Goal: Task Accomplishment & Management: Use online tool/utility

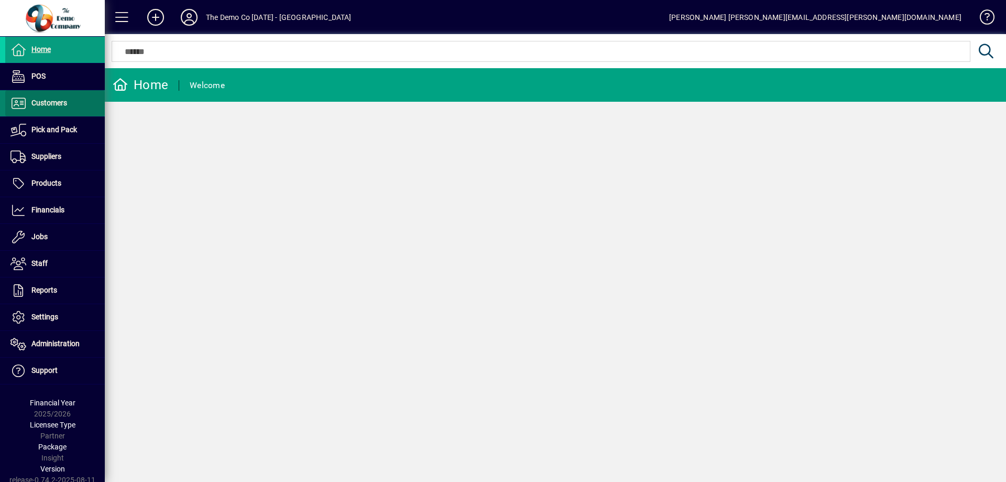
click at [63, 105] on span "Customers" at bounding box center [49, 103] width 36 height 8
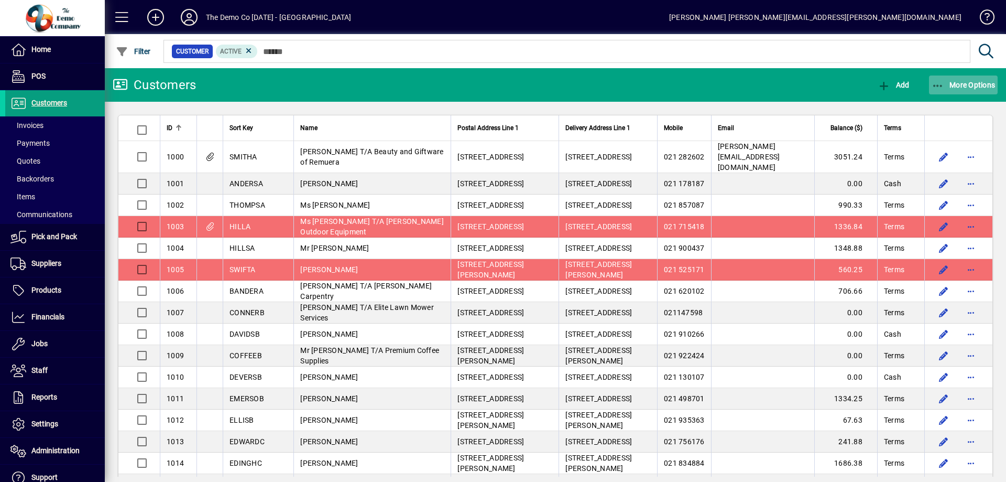
click at [961, 78] on span "button" at bounding box center [963, 84] width 69 height 25
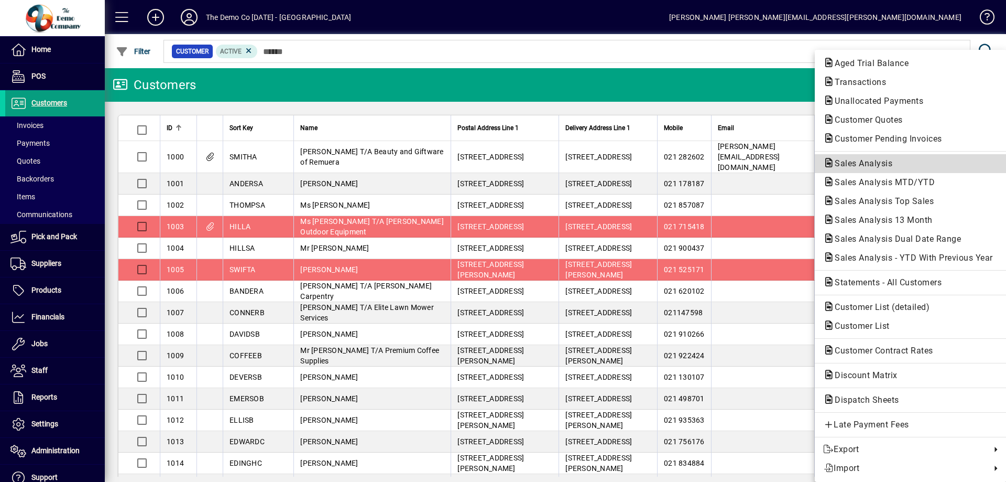
click at [851, 166] on span "Sales Analysis" at bounding box center [860, 163] width 74 height 10
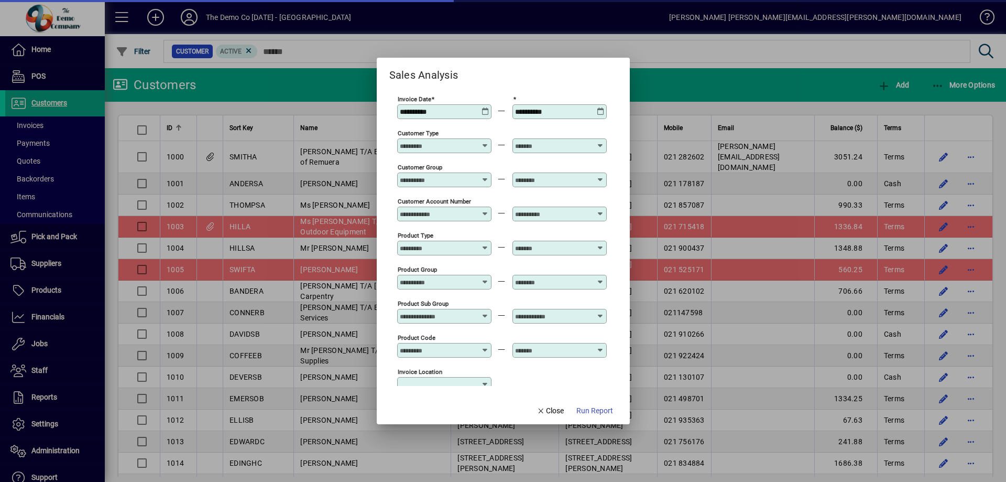
click at [483, 107] on icon at bounding box center [486, 107] width 8 height 0
type input "***"
type input "**********"
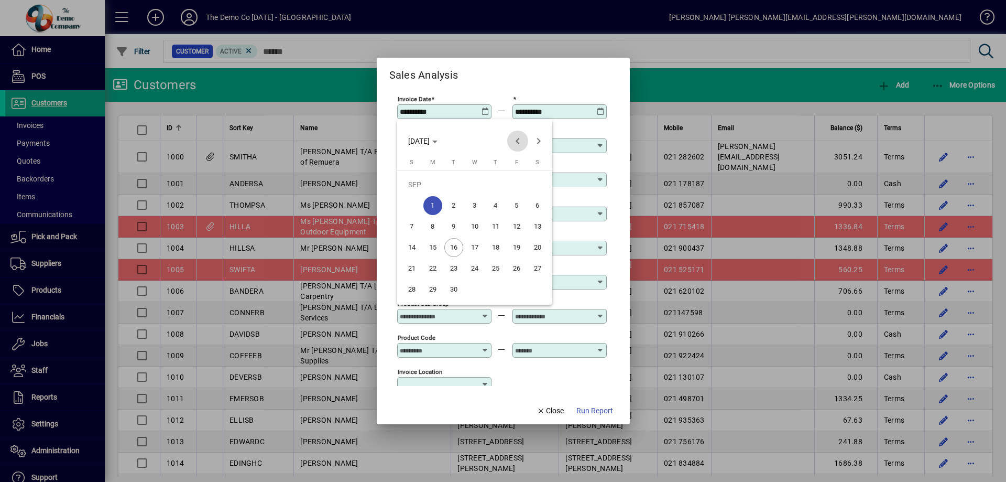
click at [517, 139] on span "Previous month" at bounding box center [517, 141] width 21 height 21
click at [457, 205] on span "1" at bounding box center [453, 205] width 19 height 19
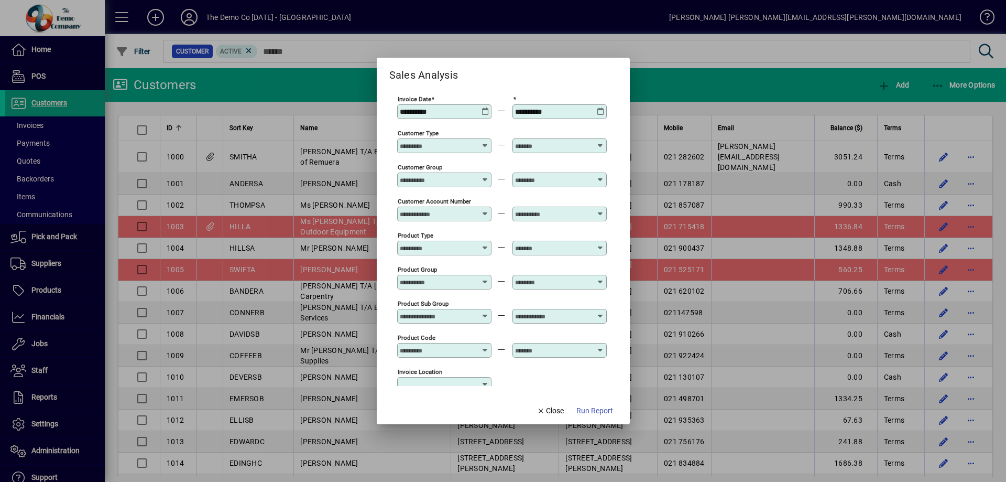
type input "**********"
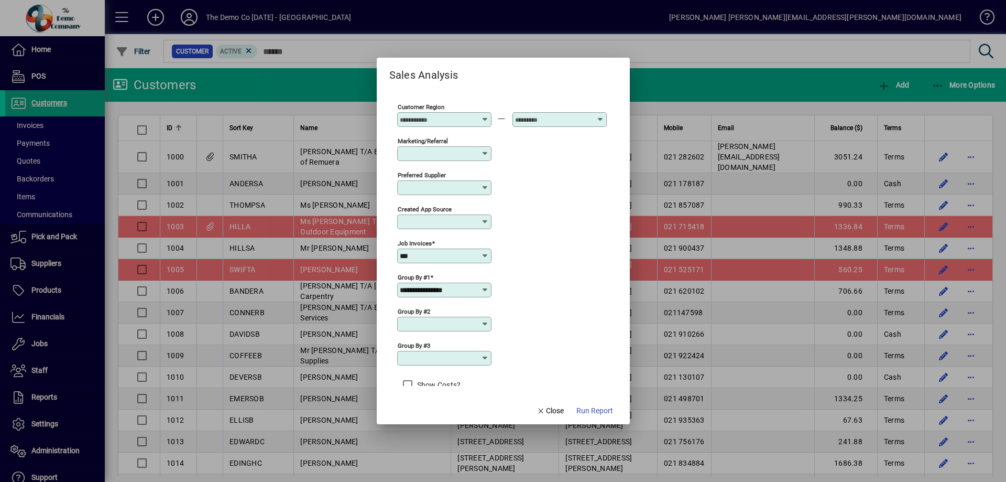
scroll to position [379, 0]
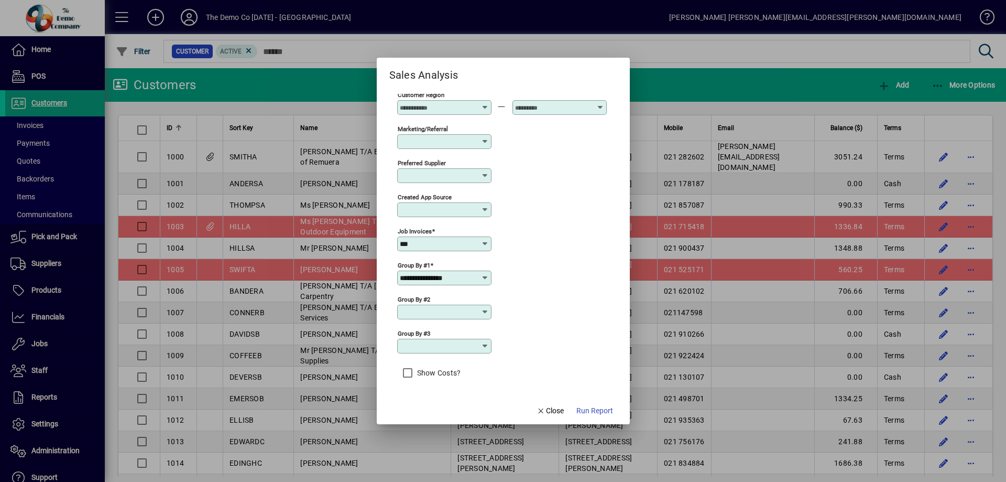
click at [485, 278] on icon at bounding box center [485, 278] width 8 height 8
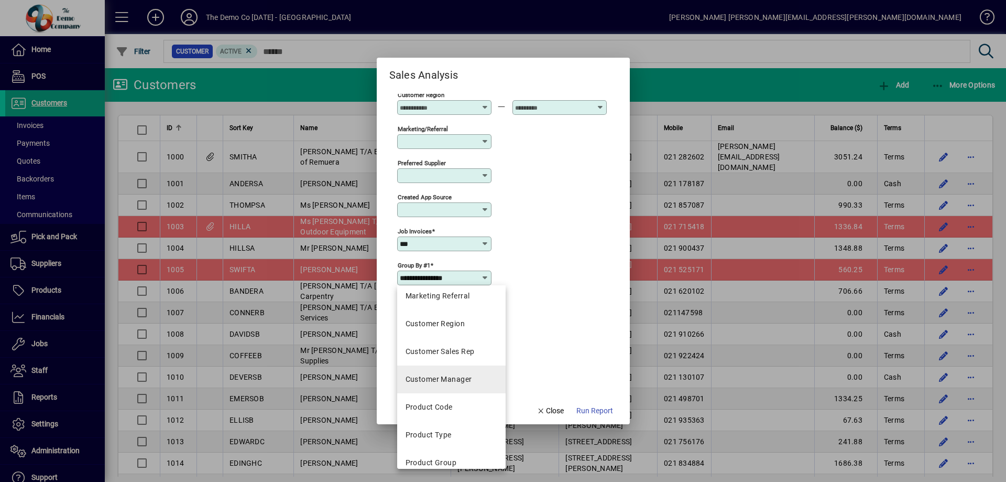
scroll to position [210, 0]
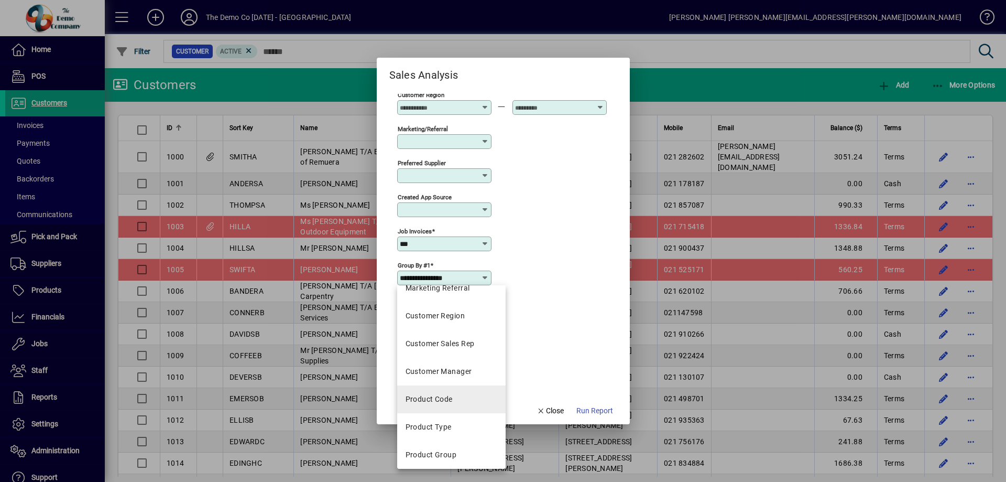
click at [455, 401] on mat-option "Product Code" at bounding box center [451, 399] width 109 height 28
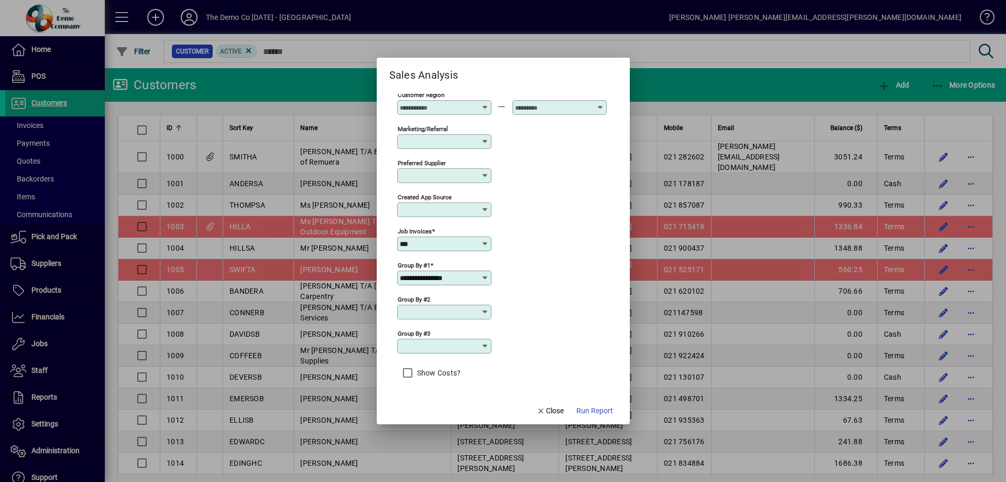
type input "**********"
click at [587, 411] on span "Run Report" at bounding box center [595, 410] width 37 height 11
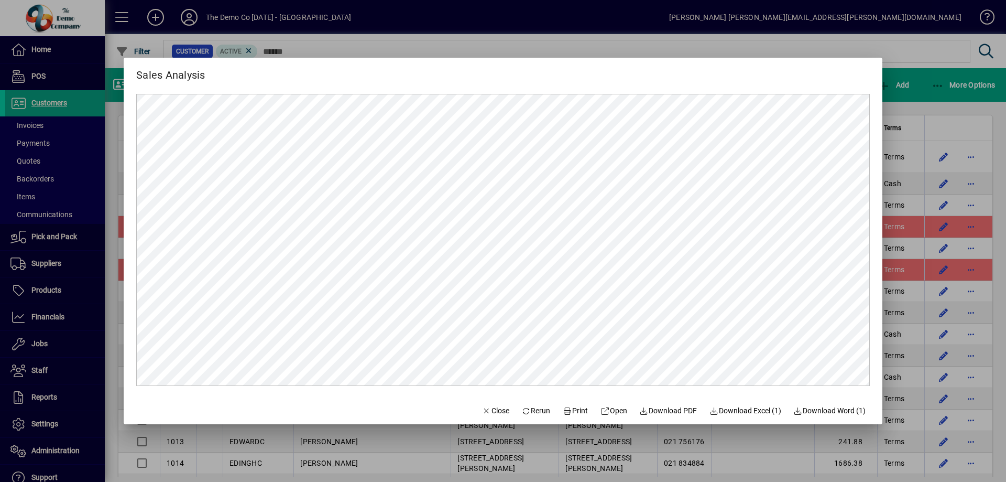
scroll to position [0, 0]
click at [483, 410] on span "Close" at bounding box center [495, 410] width 27 height 11
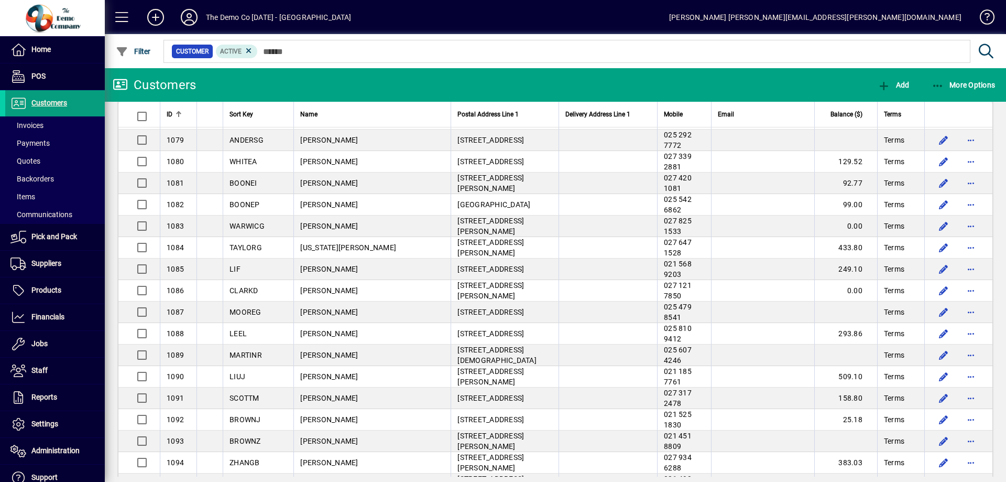
scroll to position [1625, 0]
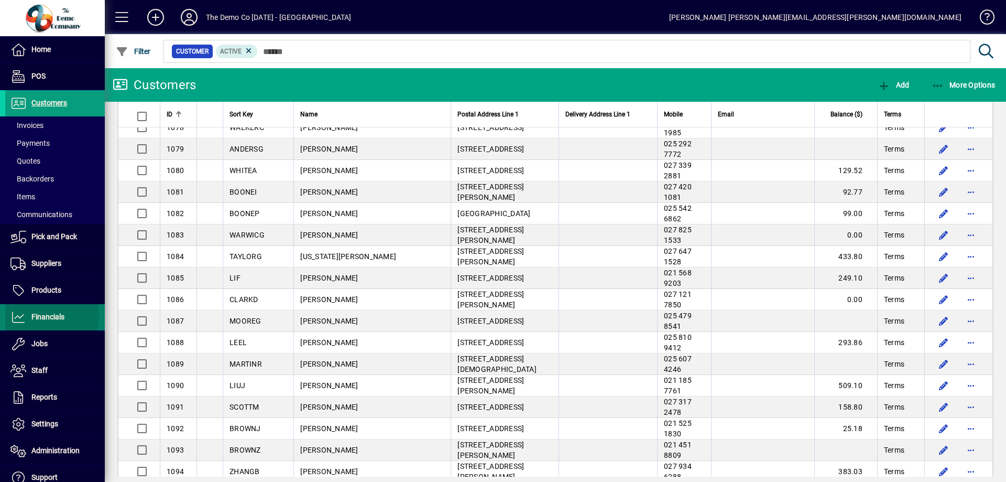
click at [50, 316] on span "Financials" at bounding box center [47, 316] width 33 height 8
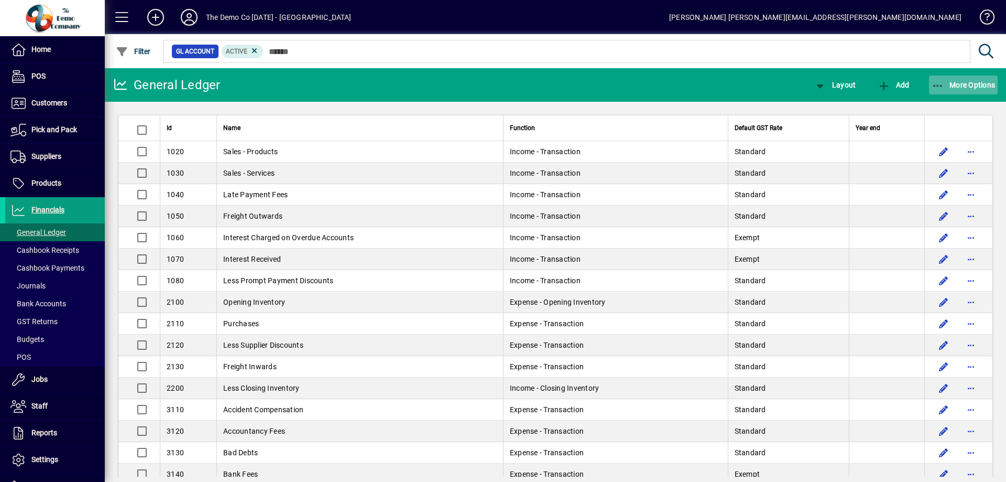
click at [949, 90] on span "button" at bounding box center [963, 84] width 69 height 25
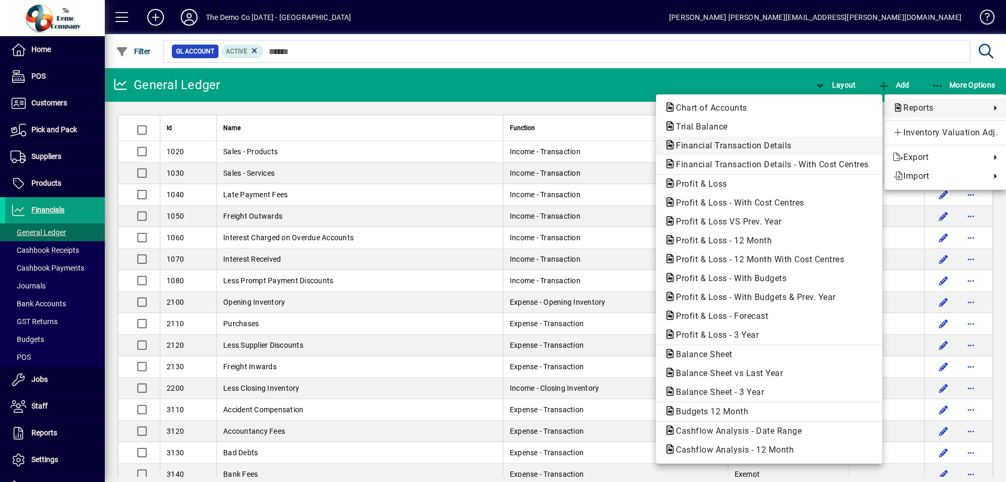
click at [752, 148] on span "Financial Transaction Details" at bounding box center [731, 145] width 133 height 10
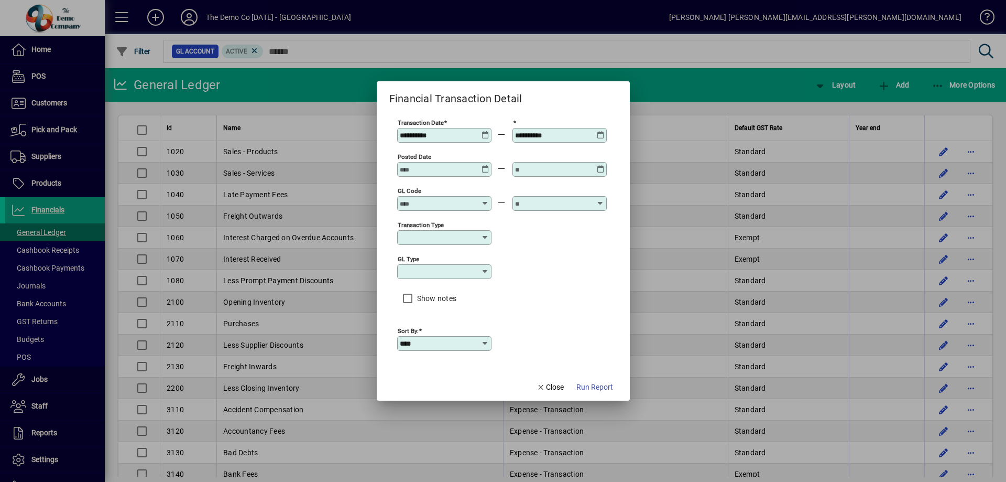
click at [484, 131] on icon at bounding box center [486, 131] width 8 height 0
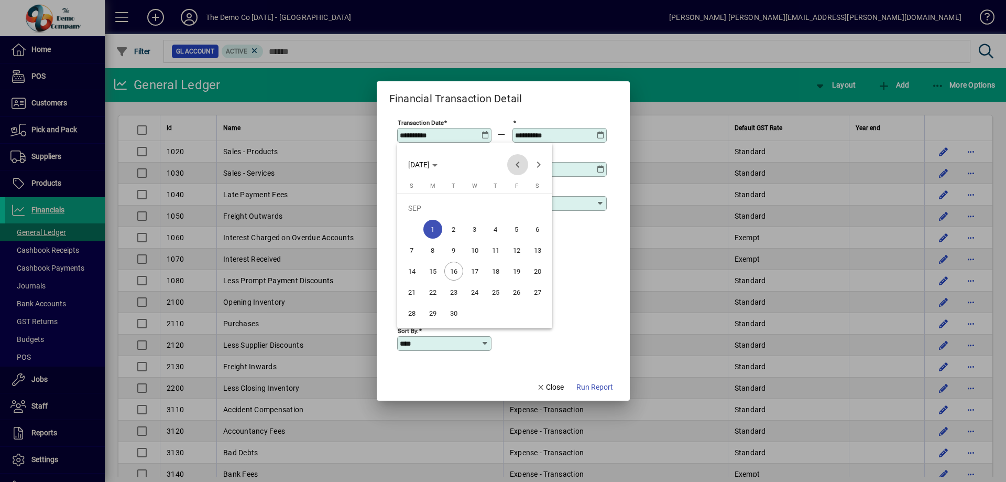
click at [514, 164] on span "Previous month" at bounding box center [517, 164] width 21 height 21
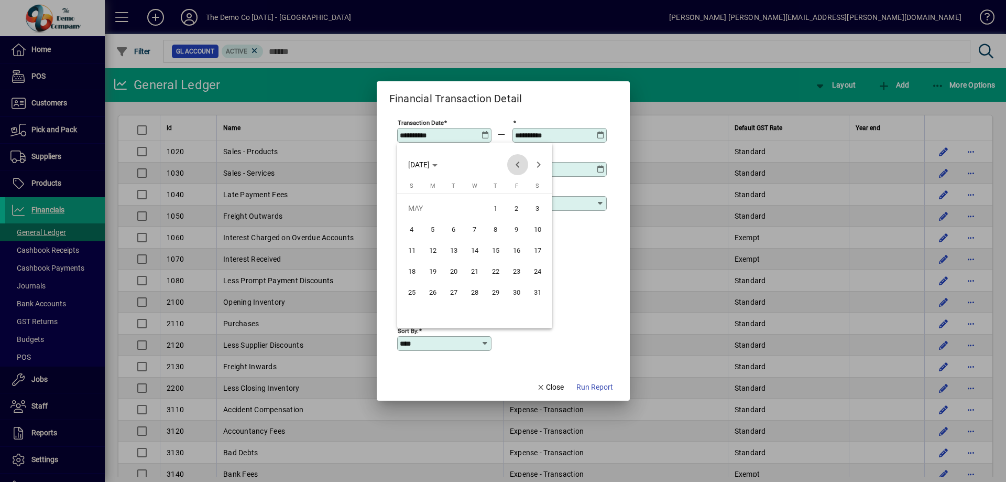
click at [514, 164] on span "Previous month" at bounding box center [517, 164] width 21 height 21
click at [533, 203] on span "1" at bounding box center [537, 208] width 19 height 19
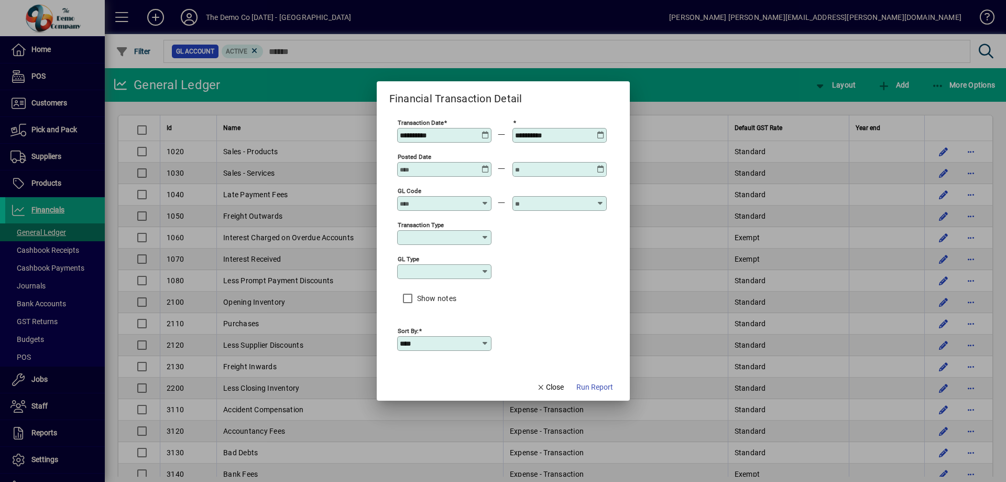
type input "**********"
click at [593, 385] on span "Run Report" at bounding box center [595, 387] width 37 height 11
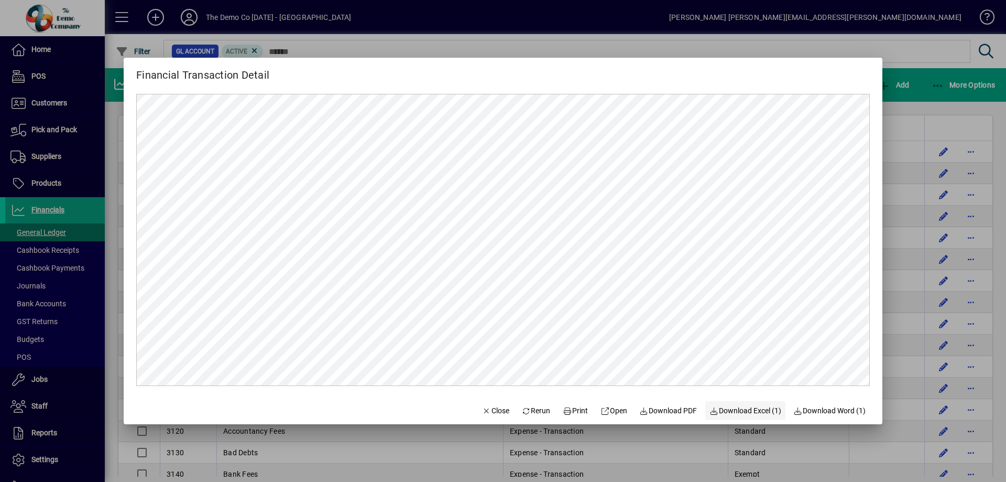
click at [754, 409] on span "Download Excel (1)" at bounding box center [746, 410] width 72 height 11
click at [491, 410] on span "Close" at bounding box center [495, 410] width 27 height 11
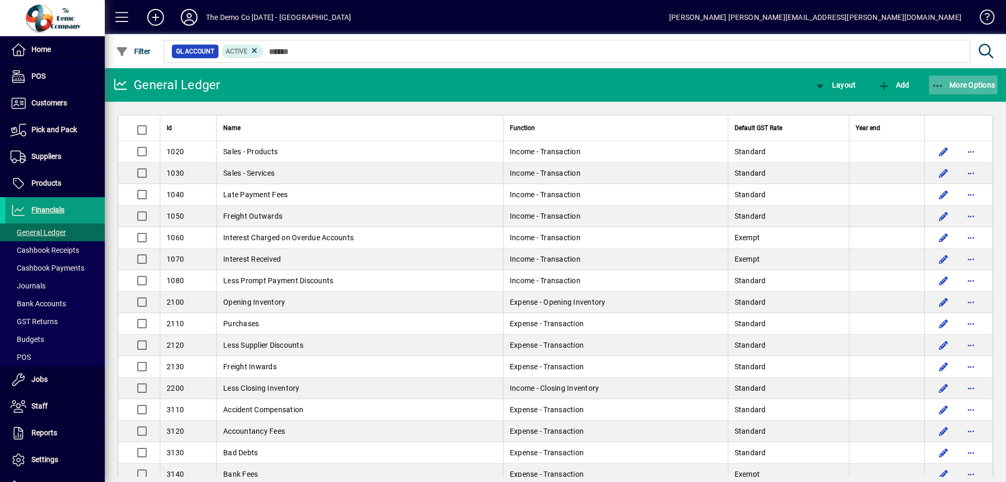
click at [956, 79] on span "button" at bounding box center [963, 84] width 69 height 25
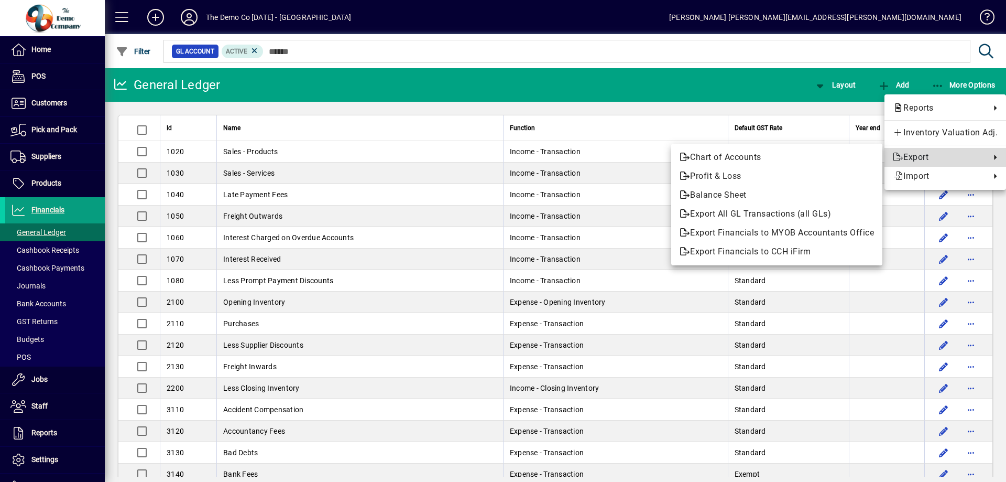
click at [903, 158] on span "Export" at bounding box center [939, 157] width 92 height 13
click at [901, 154] on icon at bounding box center [898, 157] width 10 height 8
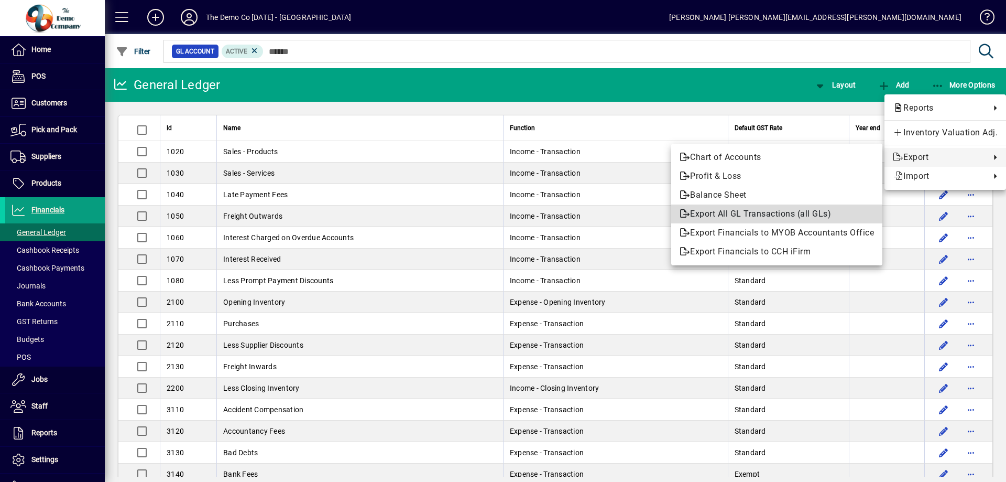
click at [819, 213] on span "Export All GL Transactions (all GLs)" at bounding box center [777, 214] width 194 height 13
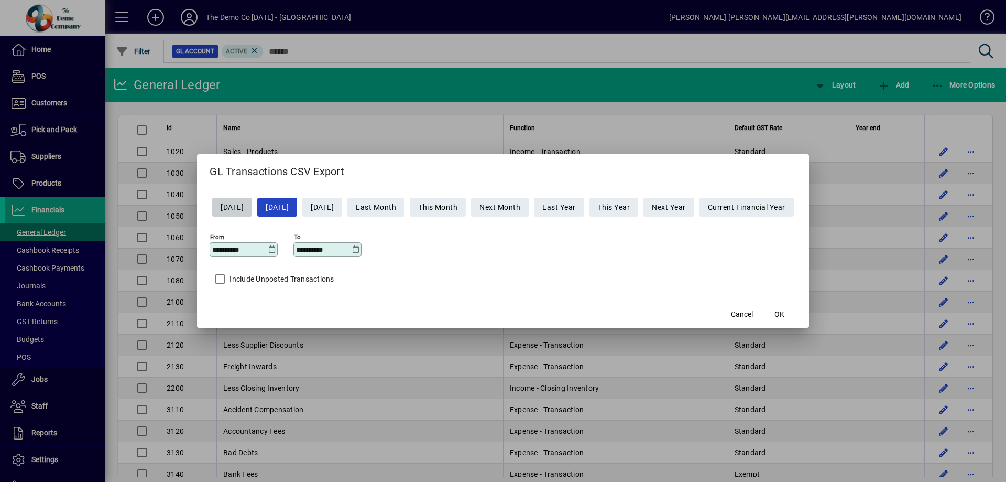
click at [268, 248] on icon at bounding box center [272, 249] width 8 height 8
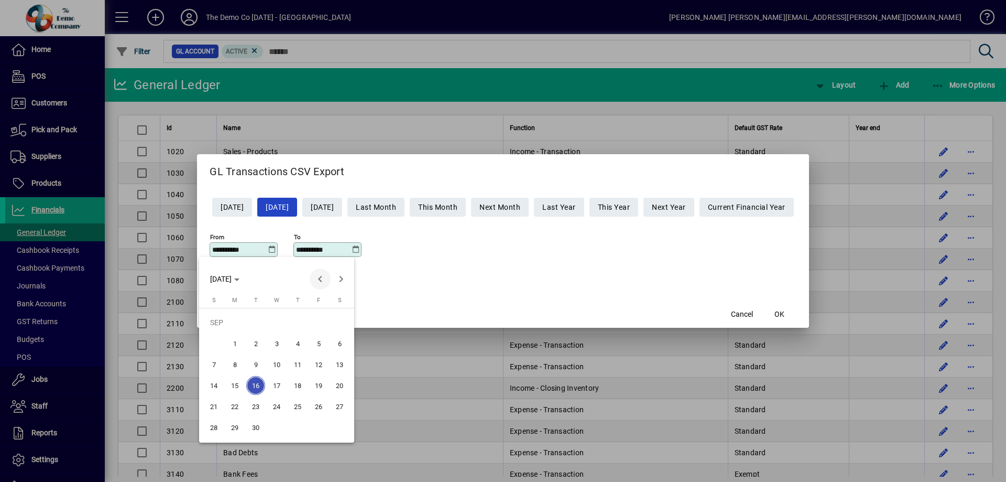
click at [321, 280] on span "Previous month" at bounding box center [320, 278] width 21 height 21
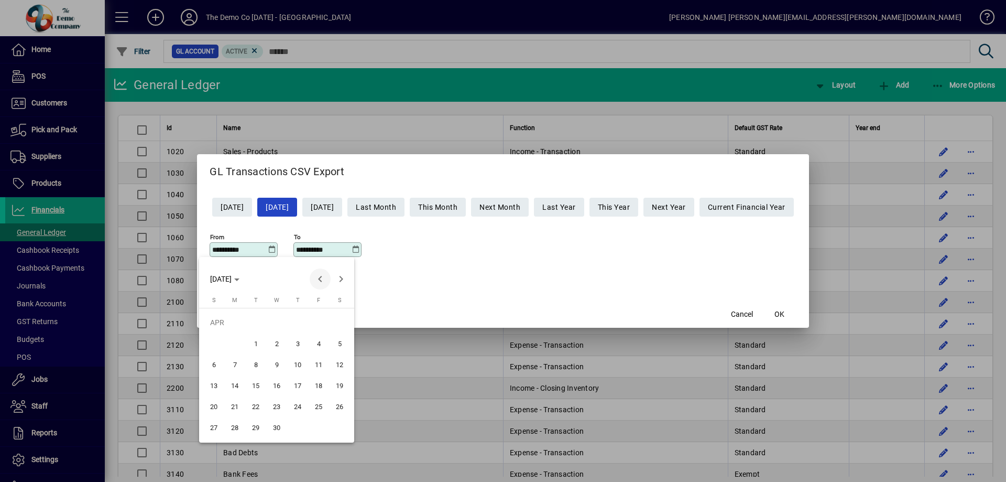
click at [320, 283] on span "Previous month" at bounding box center [320, 278] width 21 height 21
click at [339, 323] on span "1" at bounding box center [339, 322] width 19 height 19
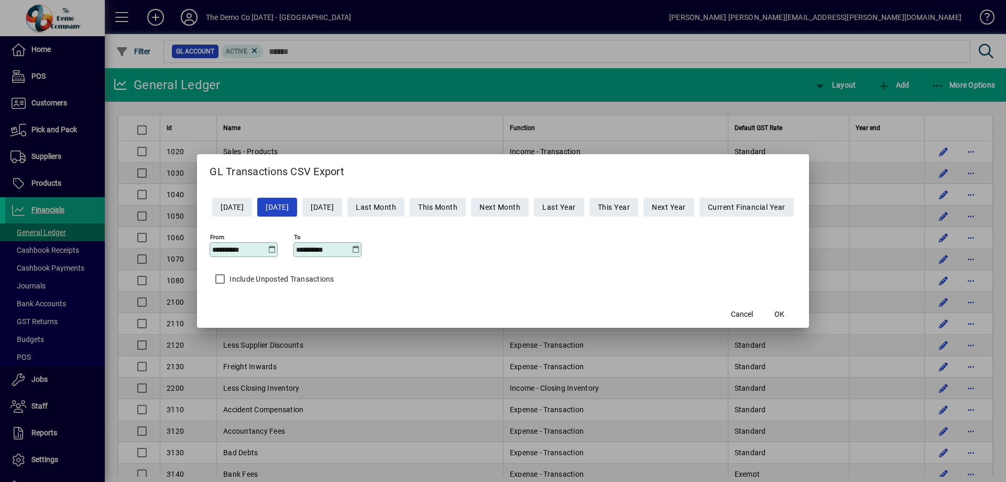
type input "**********"
click at [785, 310] on span "OK" at bounding box center [780, 314] width 10 height 11
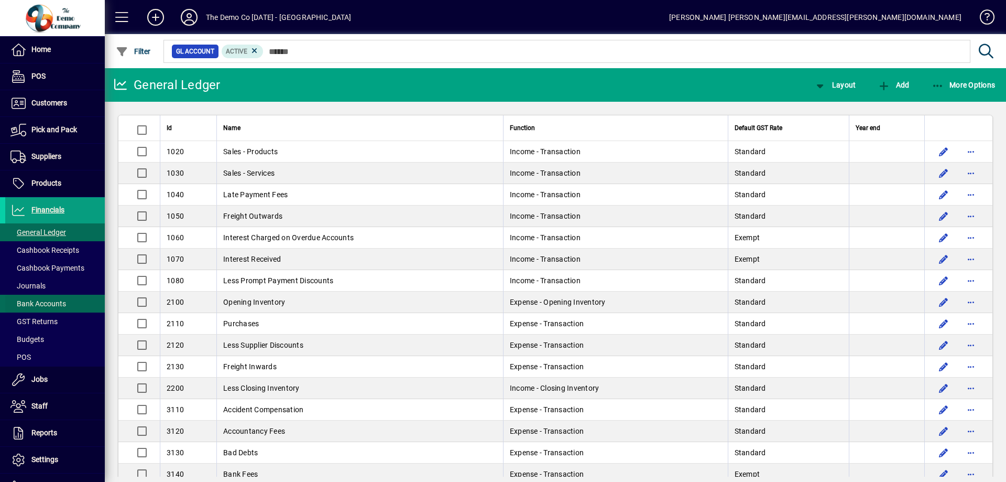
click at [48, 302] on span "Bank Accounts" at bounding box center [38, 303] width 56 height 8
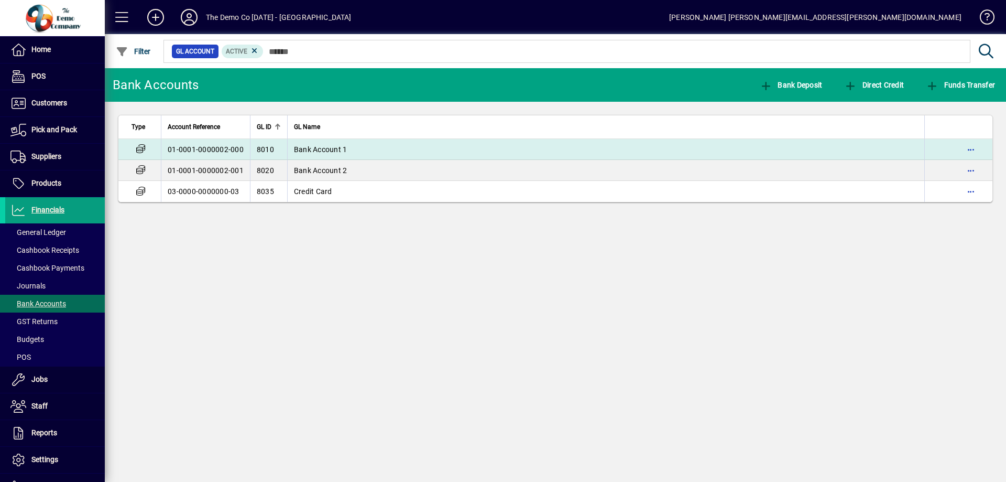
click at [384, 147] on td "Bank Account 1" at bounding box center [605, 149] width 637 height 21
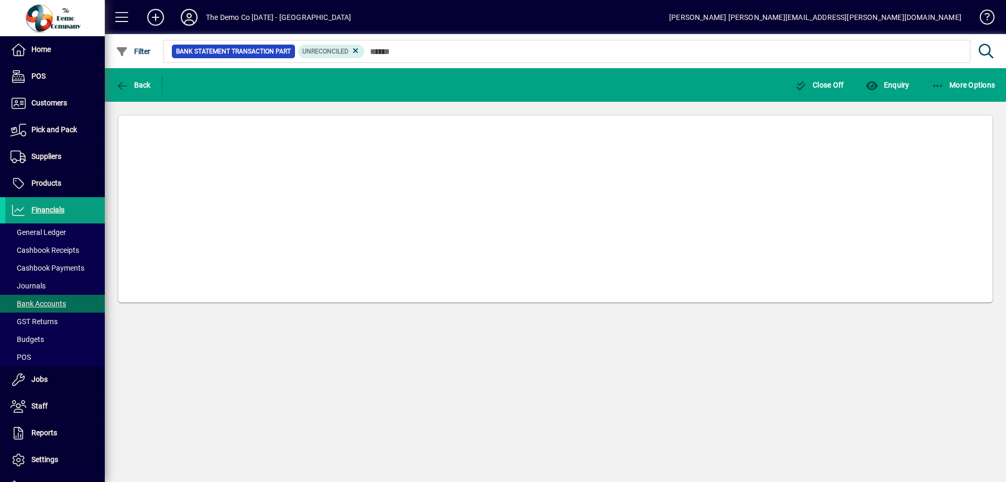
click at [384, 147] on mat-card at bounding box center [555, 209] width 875 height 188
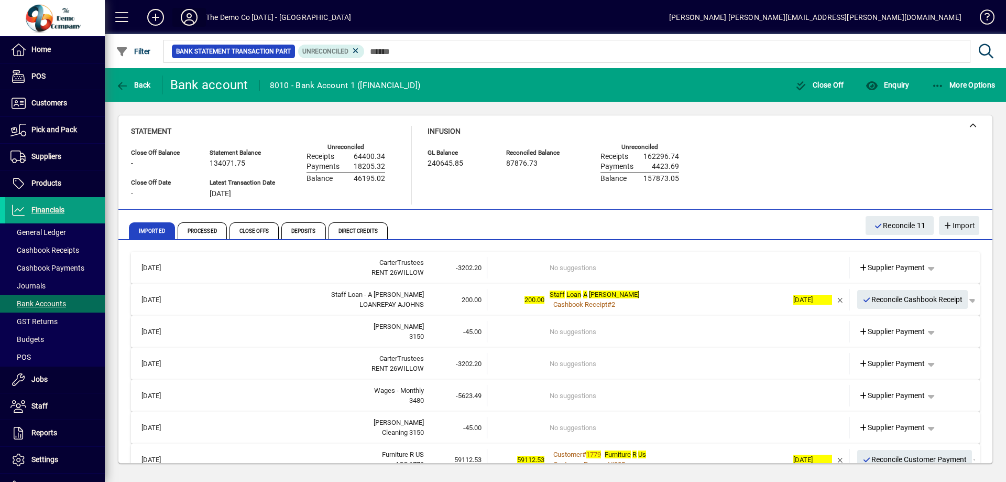
click at [194, 14] on icon at bounding box center [189, 17] width 21 height 17
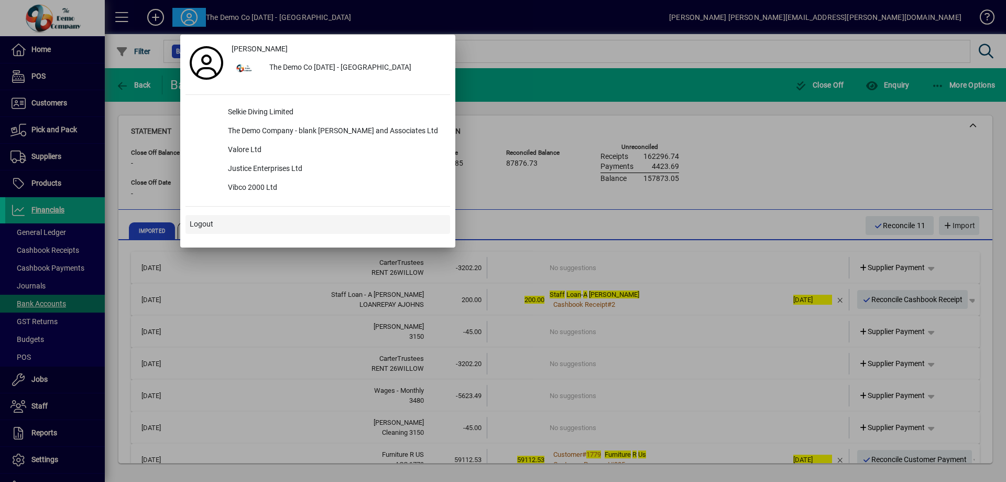
click at [198, 223] on span "Logout" at bounding box center [202, 224] width 24 height 11
